Goal: Transaction & Acquisition: Obtain resource

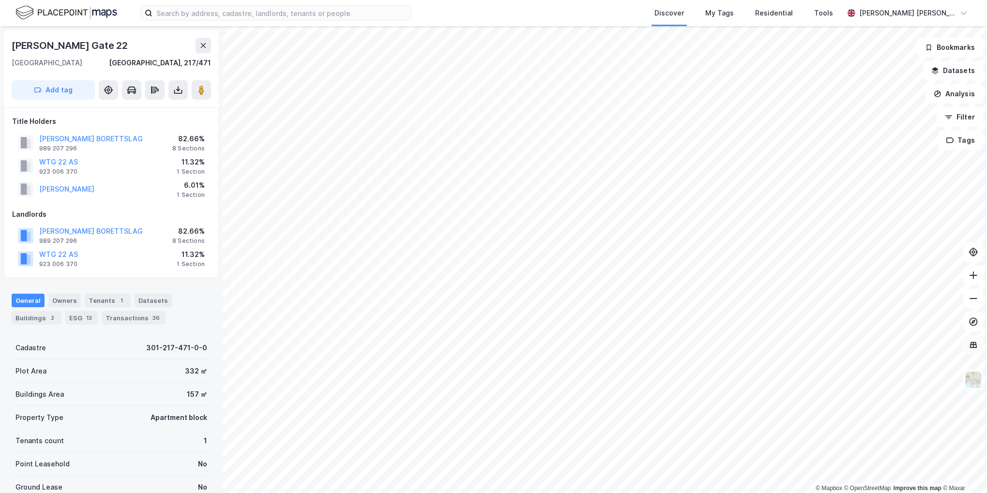
click at [978, 349] on icon at bounding box center [974, 345] width 10 height 10
click at [973, 385] on img at bounding box center [973, 380] width 18 height 18
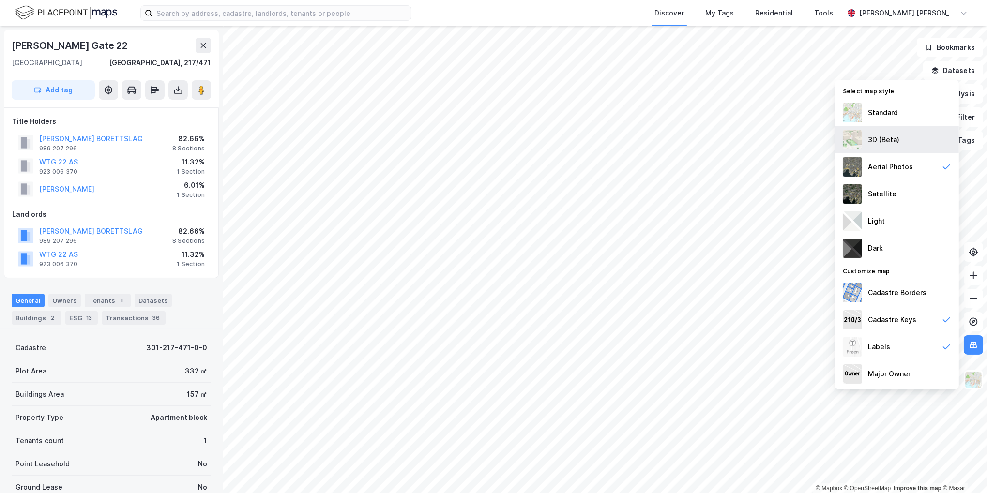
click at [901, 142] on div "3D (Beta)" at bounding box center [897, 139] width 124 height 27
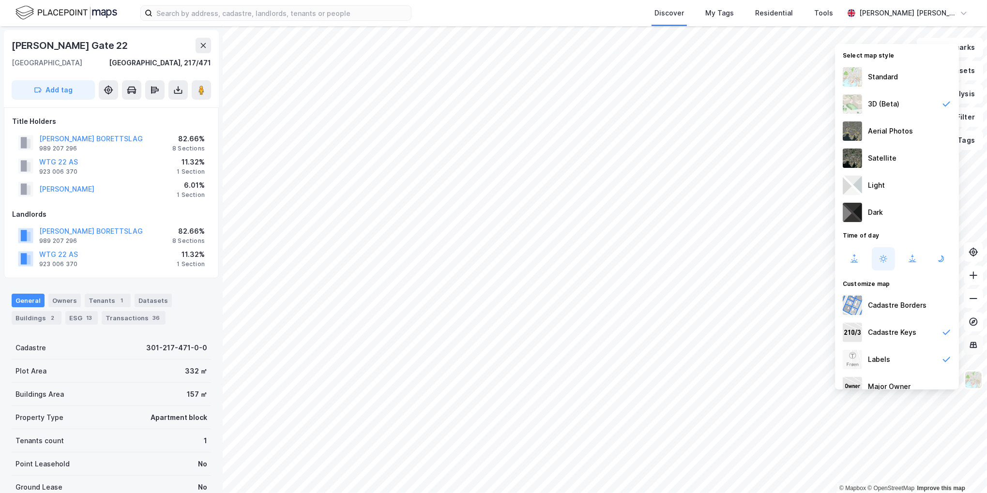
click at [974, 344] on icon at bounding box center [974, 344] width 6 height 1
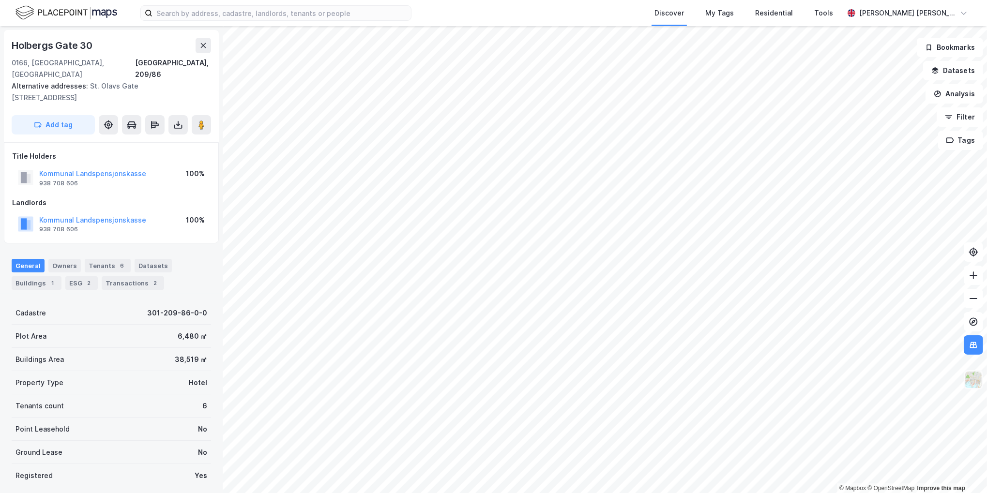
click at [973, 385] on img at bounding box center [973, 380] width 18 height 18
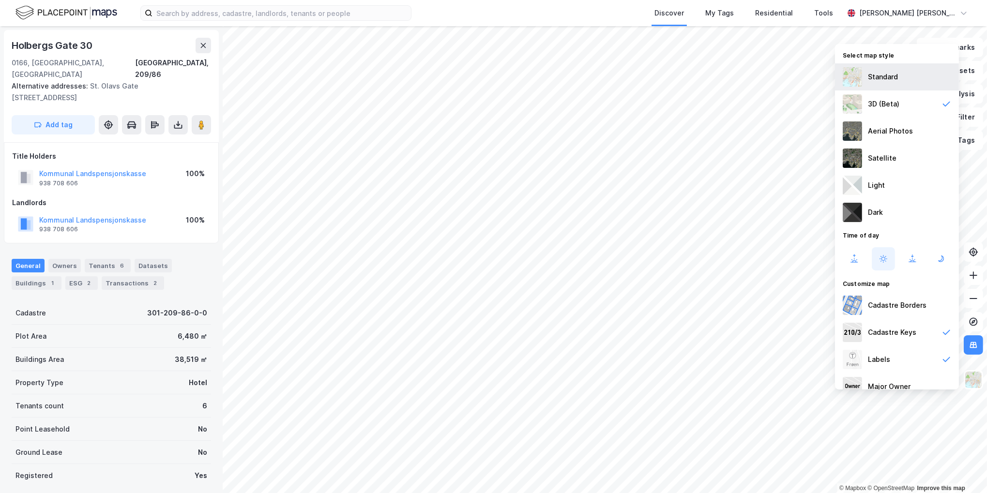
click at [879, 77] on div "Standard" at bounding box center [883, 77] width 30 height 12
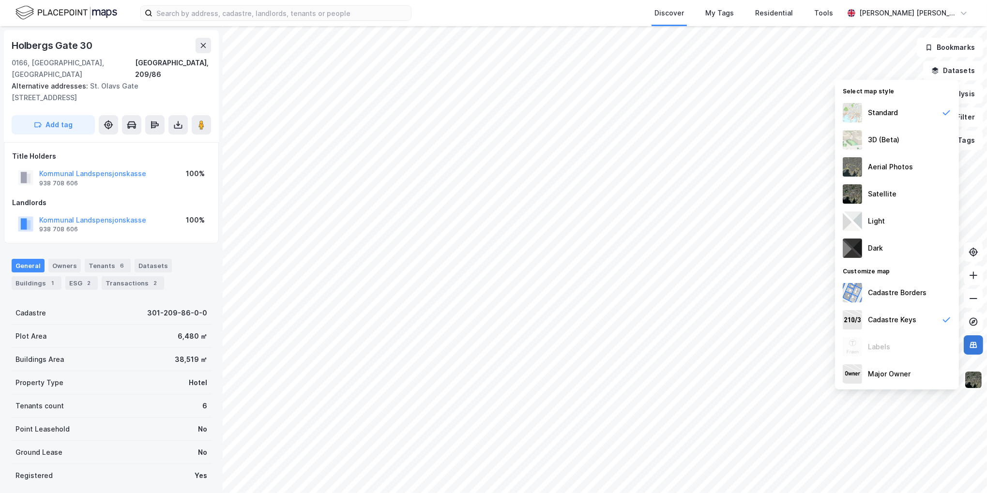
click at [972, 346] on icon at bounding box center [974, 345] width 10 height 10
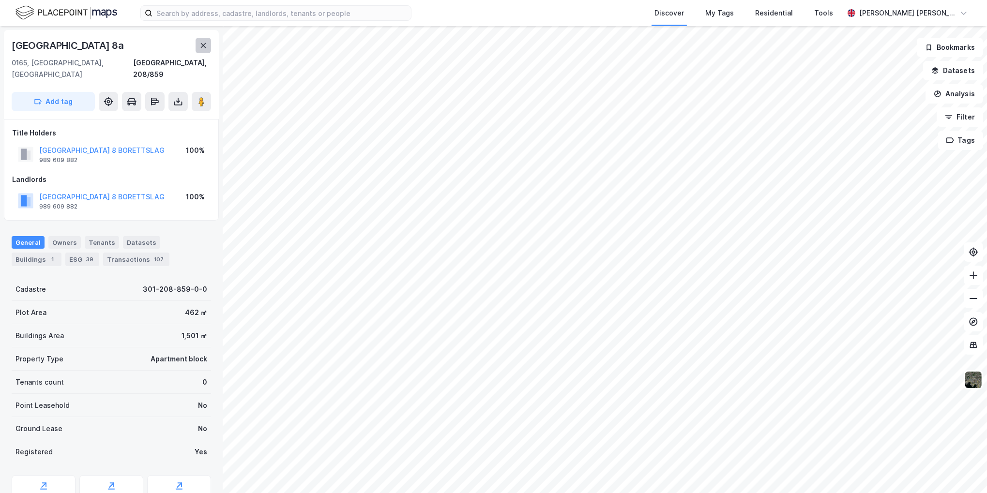
click at [206, 49] on button at bounding box center [203, 45] width 15 height 15
click at [207, 92] on button at bounding box center [201, 101] width 19 height 19
click at [180, 97] on icon at bounding box center [178, 102] width 10 height 10
click at [179, 117] on div "Download Assessment Report" at bounding box center [136, 121] width 92 height 8
click at [175, 97] on icon at bounding box center [178, 102] width 10 height 10
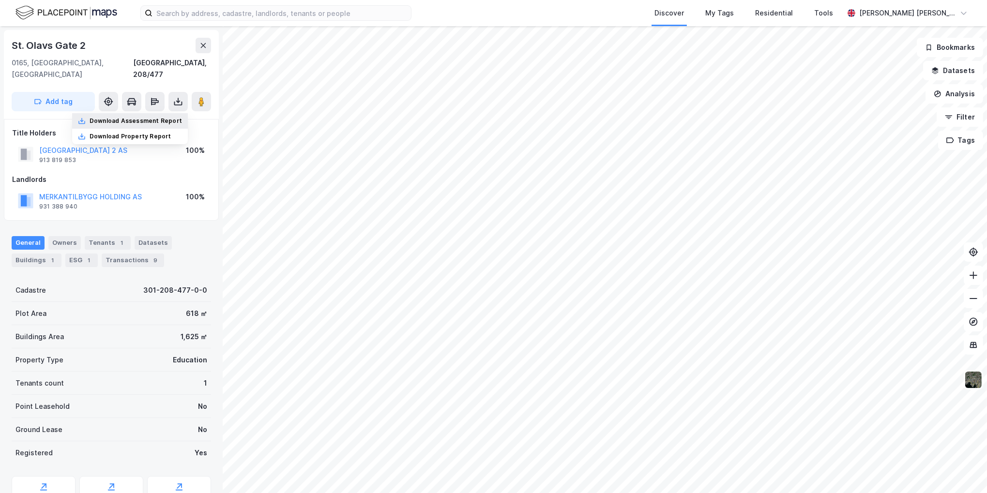
click at [168, 117] on div "Download Assessment Report" at bounding box center [136, 121] width 92 height 8
click at [181, 102] on icon at bounding box center [178, 104] width 8 height 4
click at [169, 117] on div "Download Assessment Report" at bounding box center [136, 121] width 92 height 8
